Goal: Task Accomplishment & Management: Manage account settings

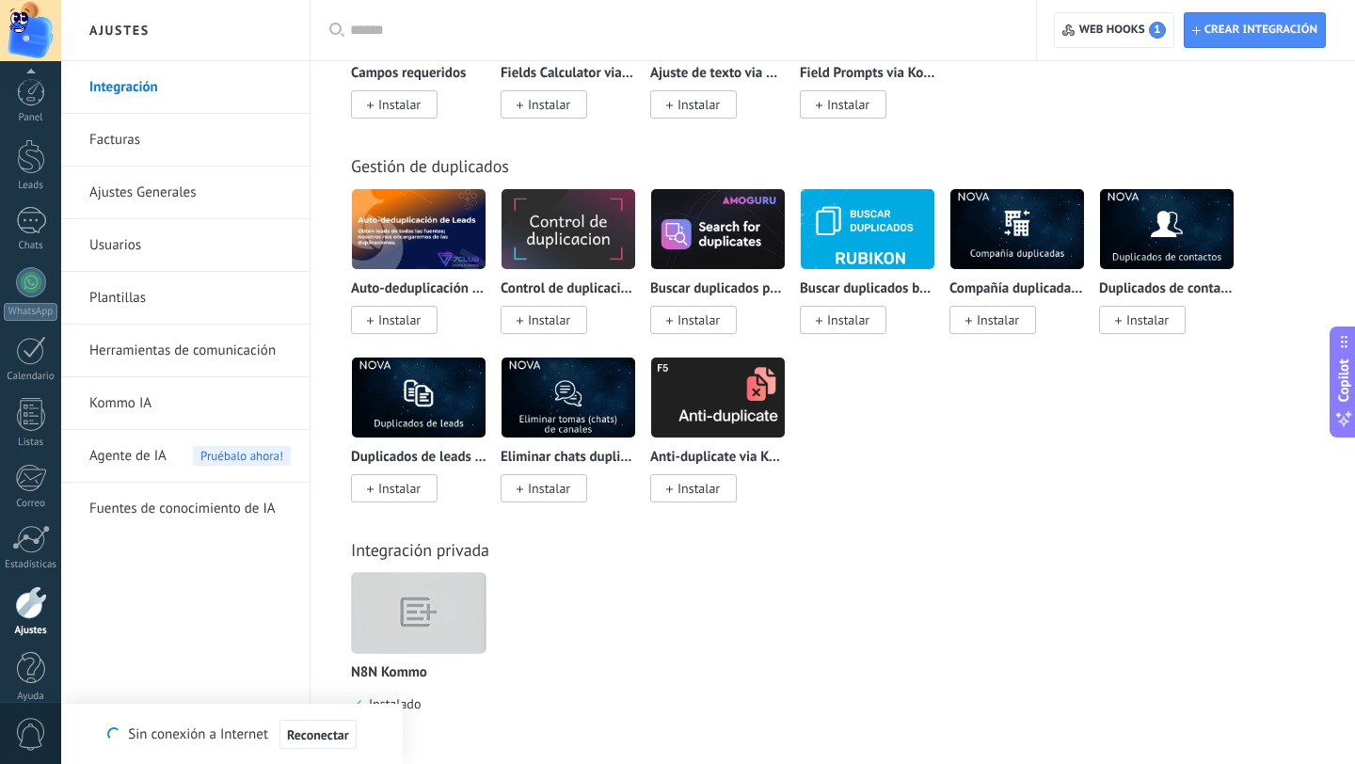
scroll to position [19, 0]
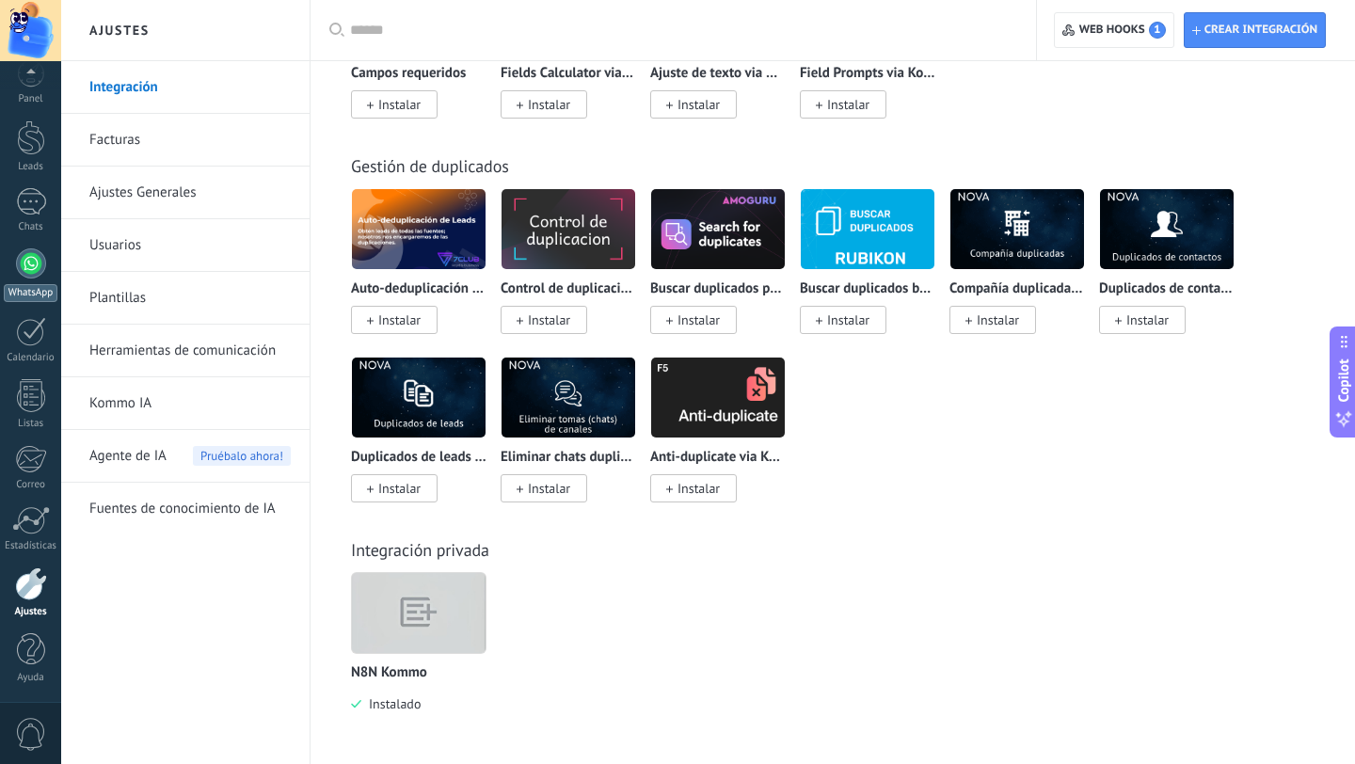
click at [35, 268] on div at bounding box center [31, 263] width 30 height 30
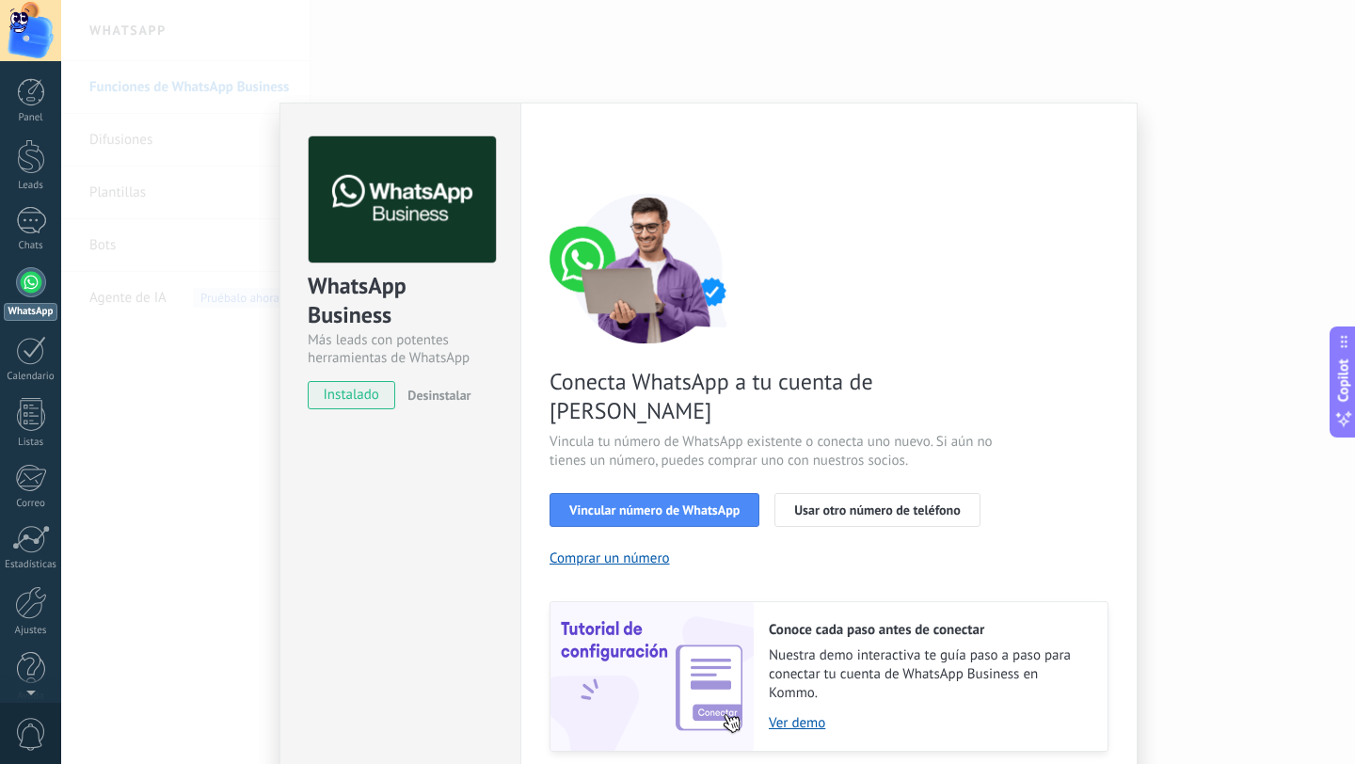
click at [255, 220] on div "WhatsApp Business Más leads con potentes herramientas de WhatsApp instalado Des…" at bounding box center [708, 382] width 1294 height 764
click at [1192, 399] on div "WhatsApp Business Más leads con potentes herramientas de WhatsApp instalado Des…" at bounding box center [708, 382] width 1294 height 764
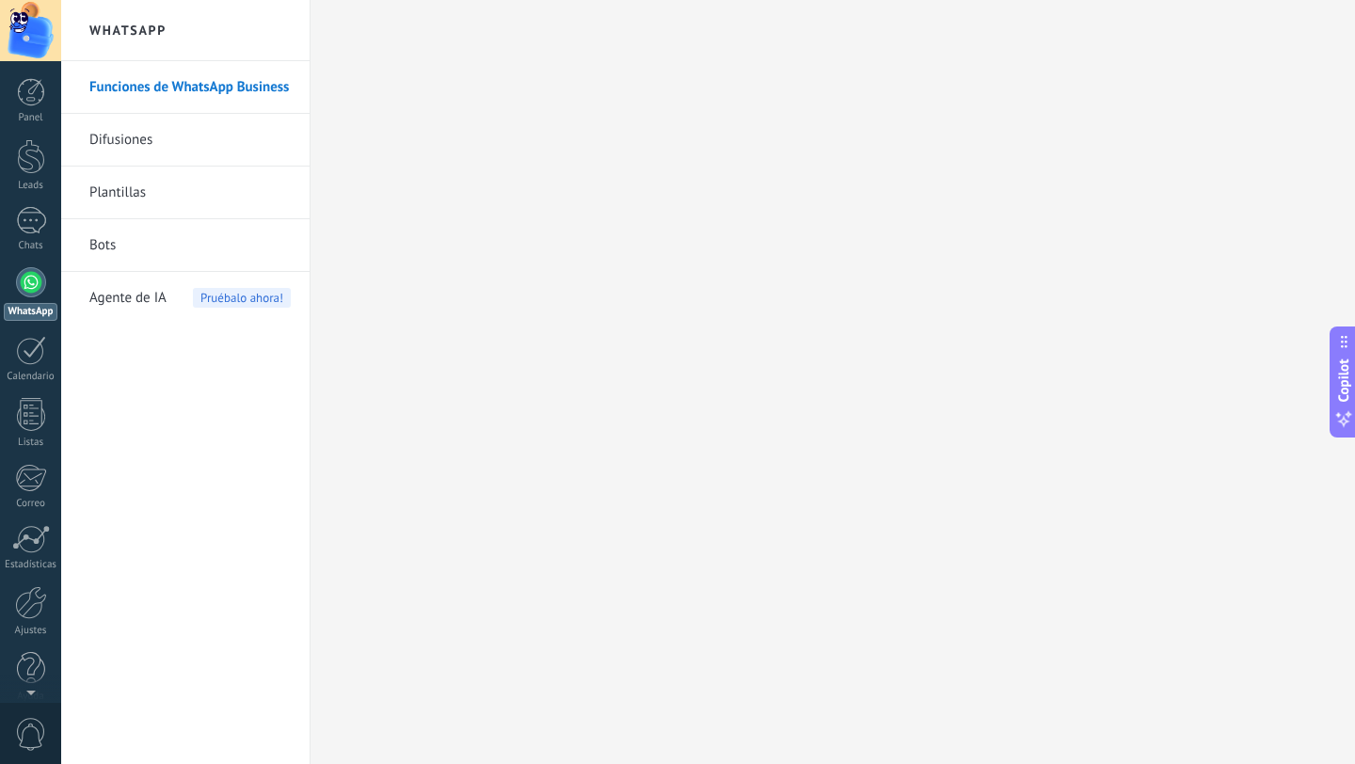
click at [139, 137] on link "Difusiones" at bounding box center [189, 140] width 201 height 53
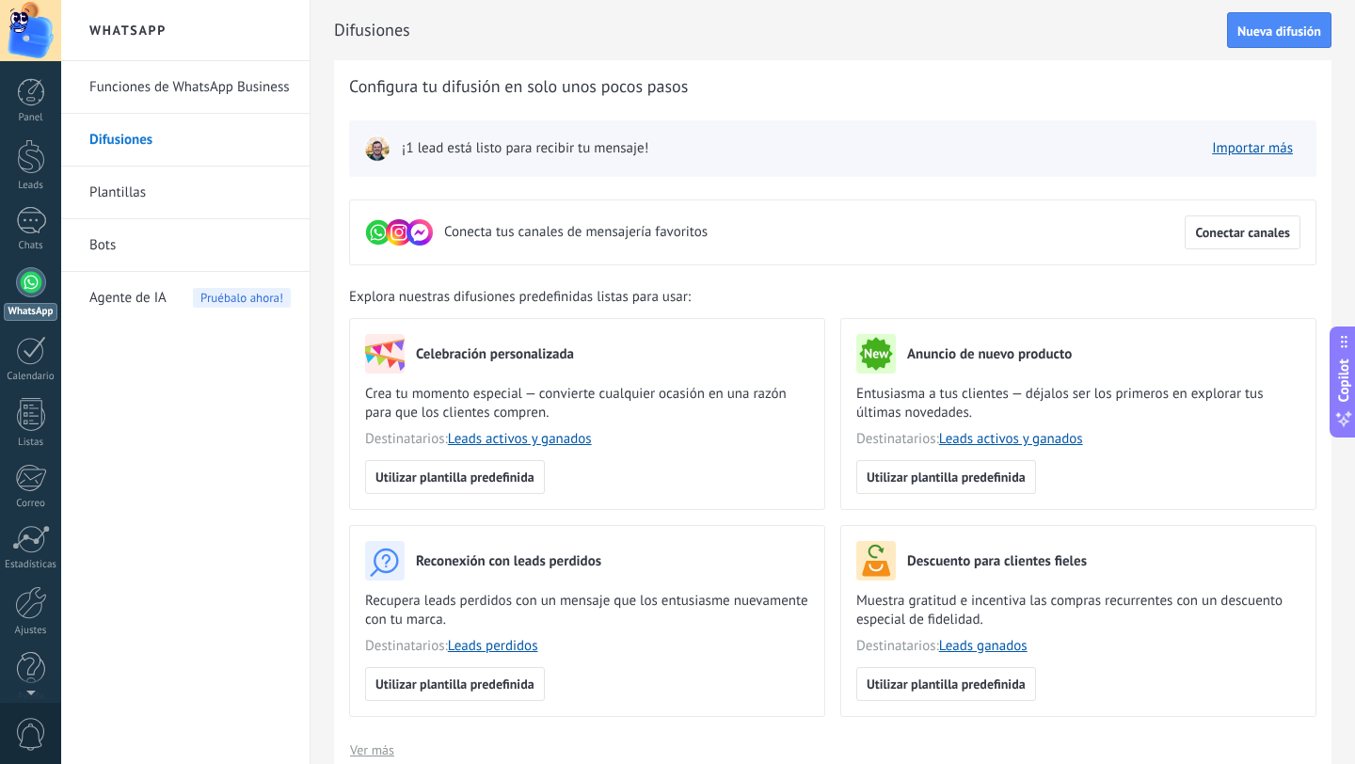
click at [120, 188] on link "Plantillas" at bounding box center [189, 193] width 201 height 53
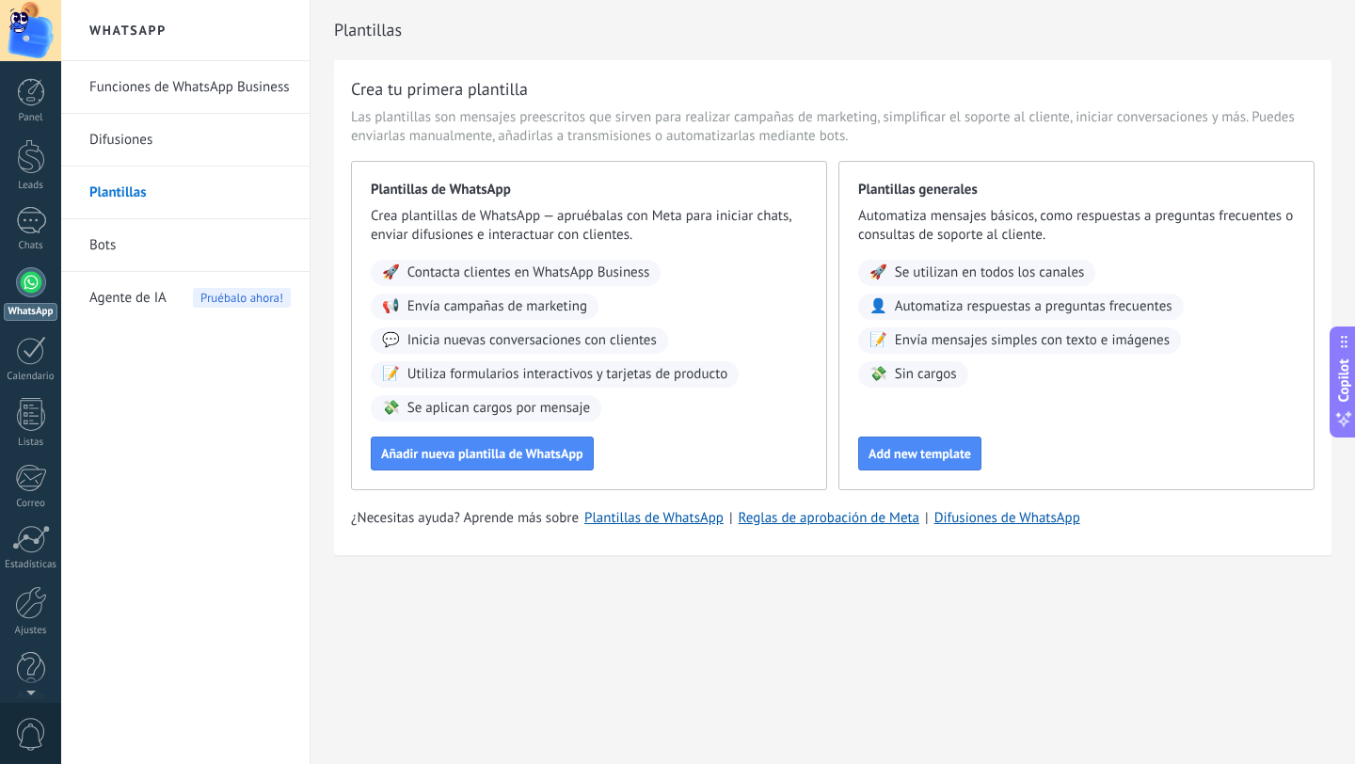
click at [38, 280] on div at bounding box center [31, 282] width 30 height 30
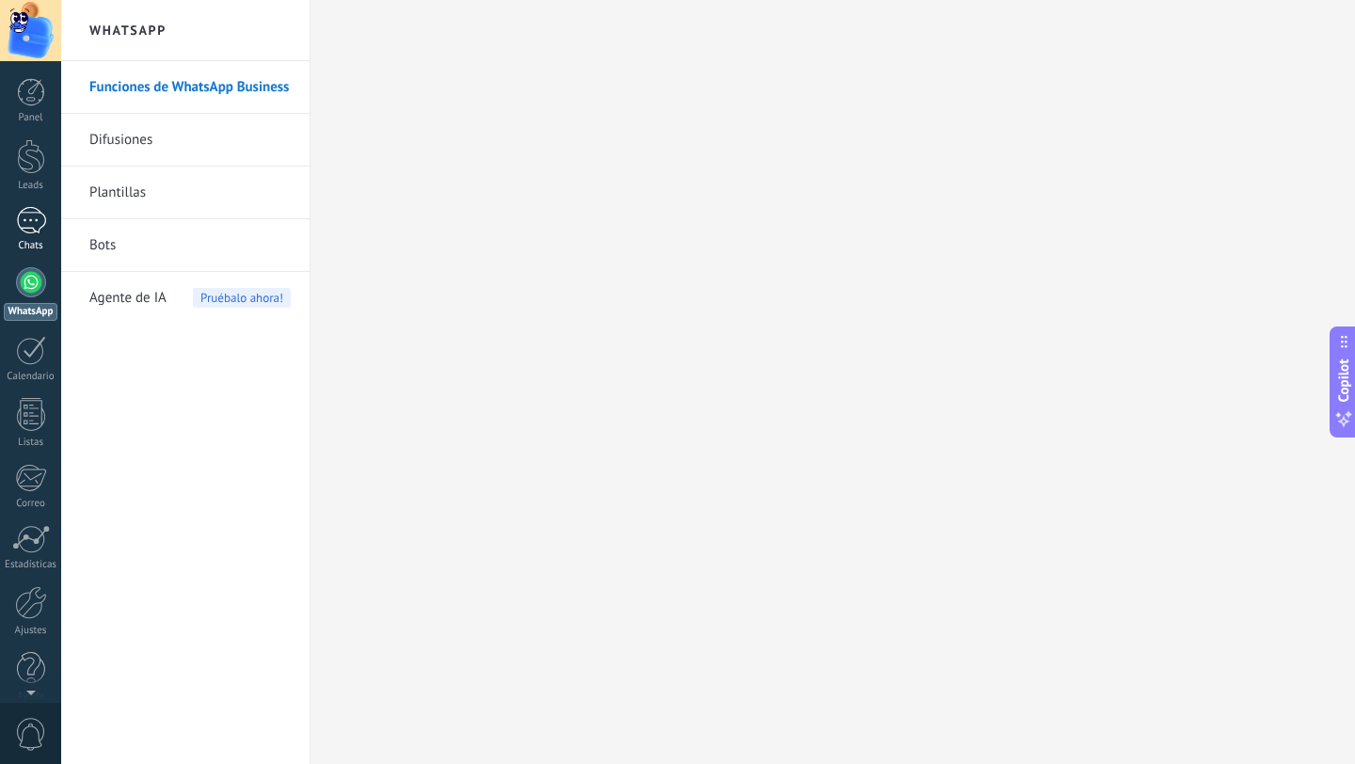
click at [26, 225] on div "1" at bounding box center [31, 220] width 30 height 27
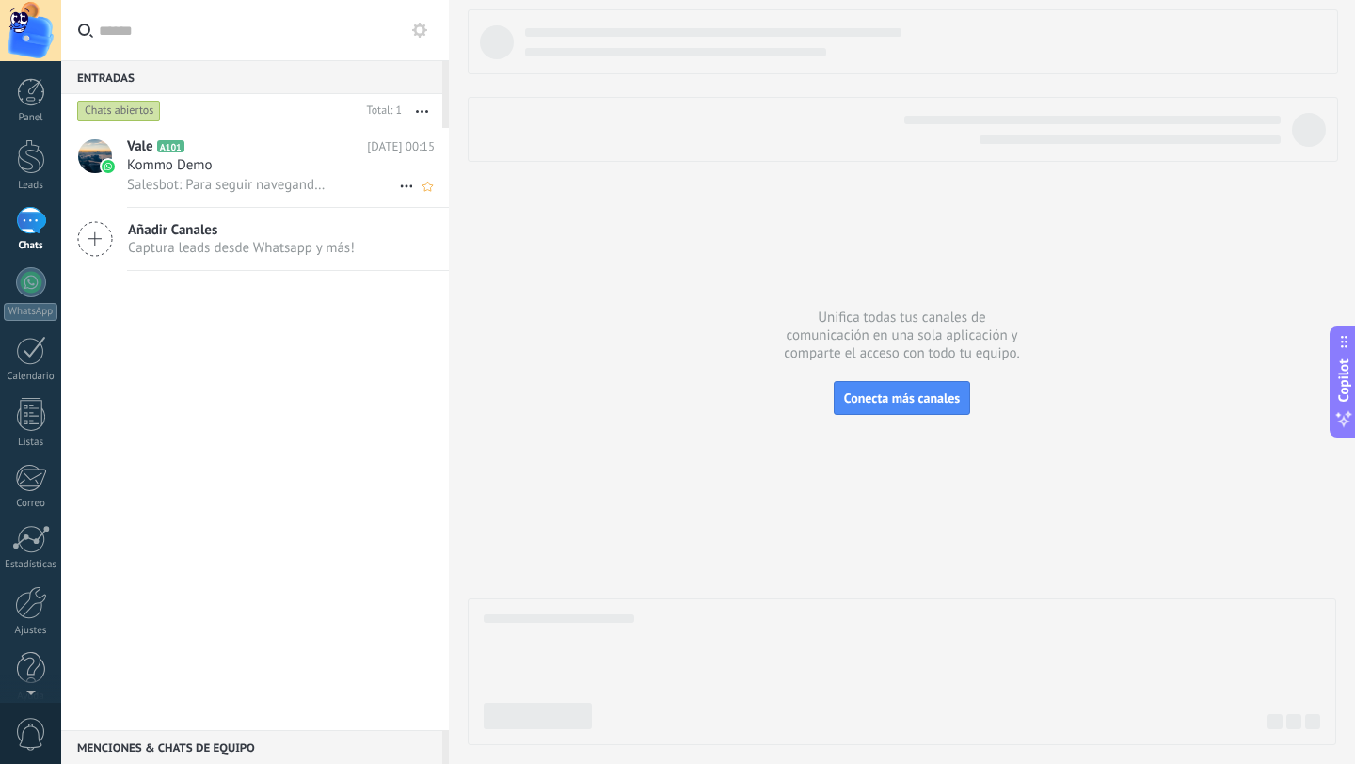
click at [197, 187] on span "Salesbot: Para seguir navegando, haz clic en «Menú» para seleccionar una funció…" at bounding box center [229, 185] width 204 height 18
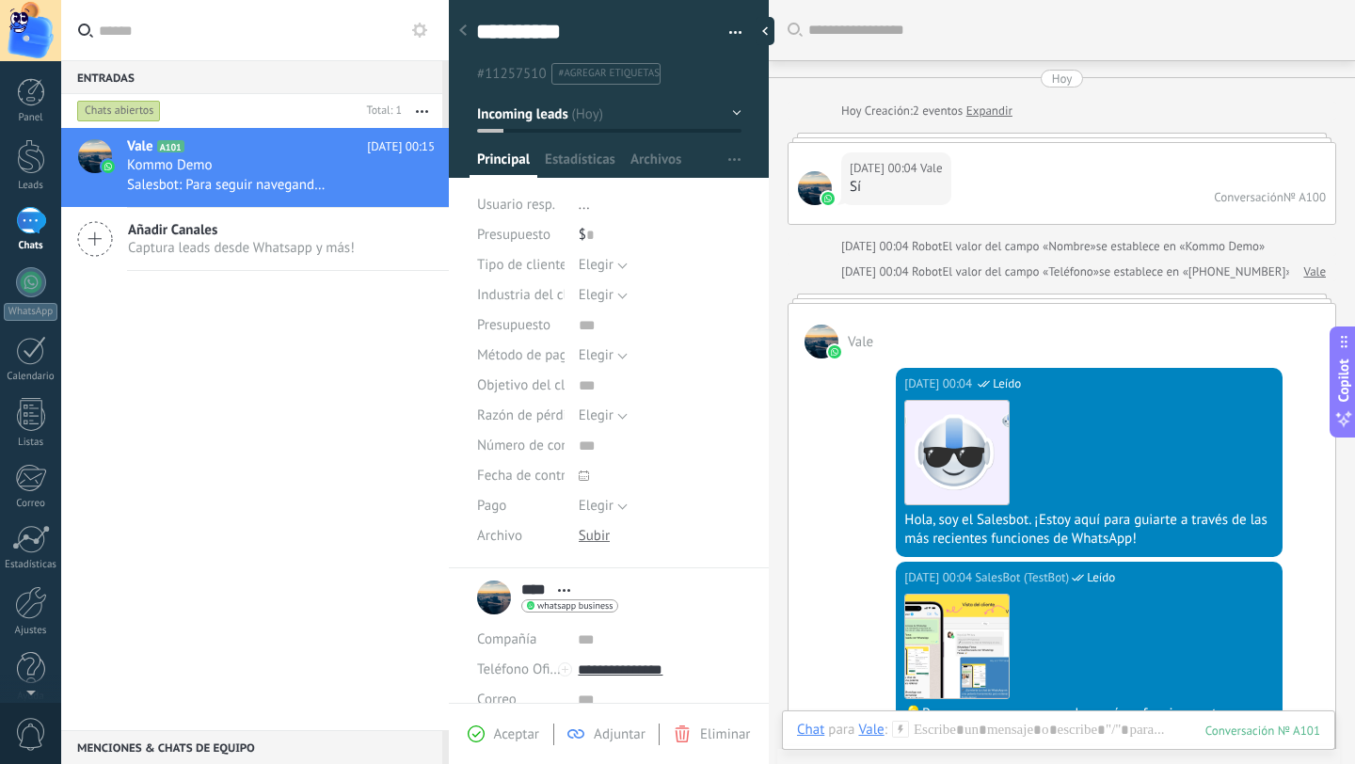
click at [104, 235] on icon at bounding box center [95, 239] width 36 height 36
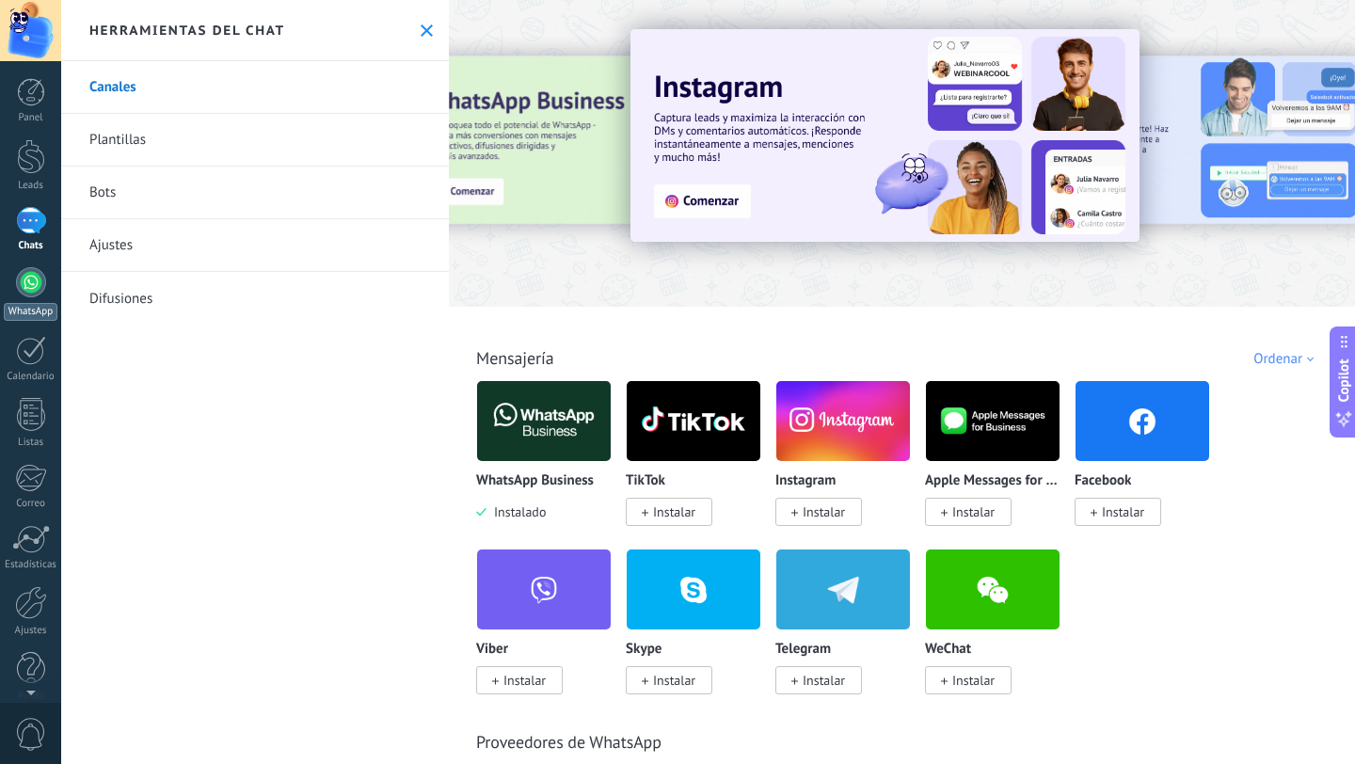
click at [31, 283] on div at bounding box center [31, 282] width 30 height 30
